Goal: Obtain resource: Obtain resource

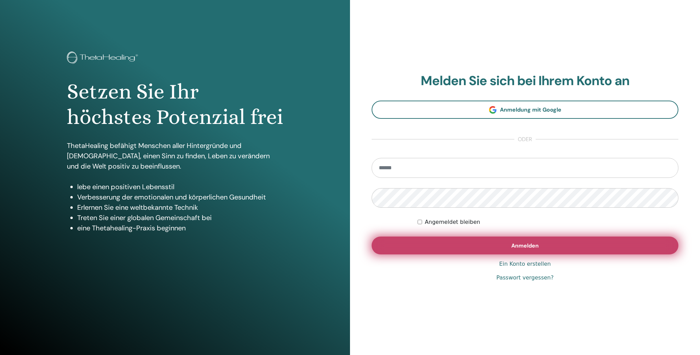
type input "**********"
click at [541, 245] on button "Anmelden" at bounding box center [525, 245] width 307 height 18
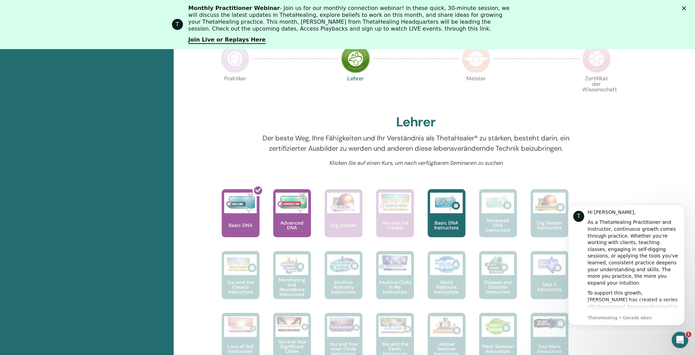
scroll to position [189, 0]
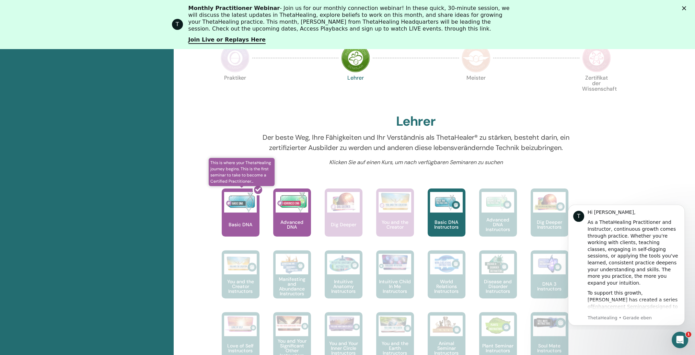
click at [237, 222] on div at bounding box center [245, 215] width 38 height 62
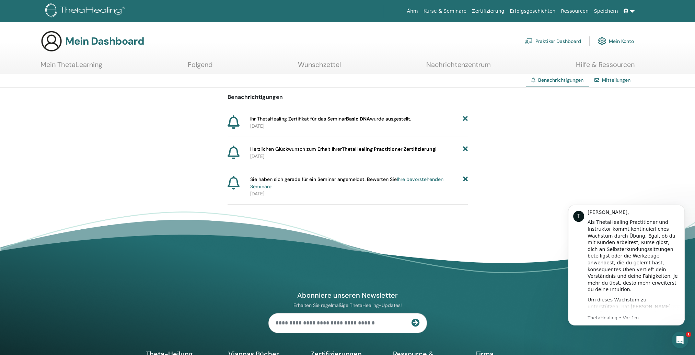
click at [225, 149] on div "Benachrichtigungen Ihr ThetaHealing Zertifikat für das Seminar Basic DNA wurde …" at bounding box center [347, 145] width 695 height 117
click at [623, 80] on link "Mitteilungen" at bounding box center [616, 80] width 28 height 6
click at [371, 150] on b "ThetaHealing Practitioner Zertifizierung" at bounding box center [388, 149] width 93 height 6
click at [234, 151] on icon at bounding box center [233, 152] width 12 height 14
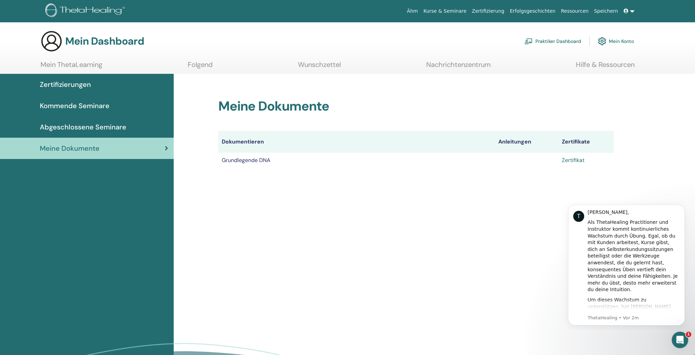
click at [570, 160] on link "Zertifikat" at bounding box center [573, 159] width 23 height 7
